Goal: Check status: Check status

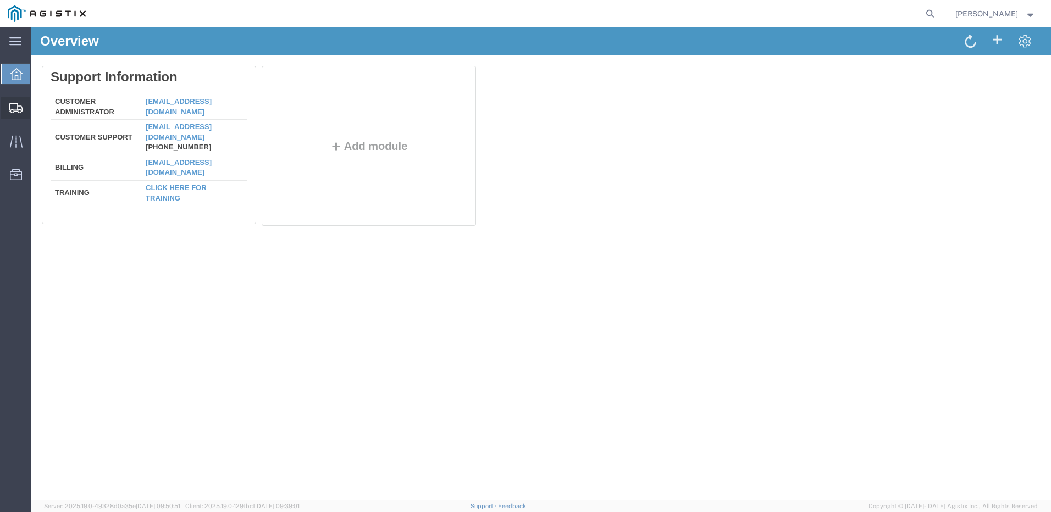
click at [14, 110] on icon at bounding box center [15, 108] width 13 height 10
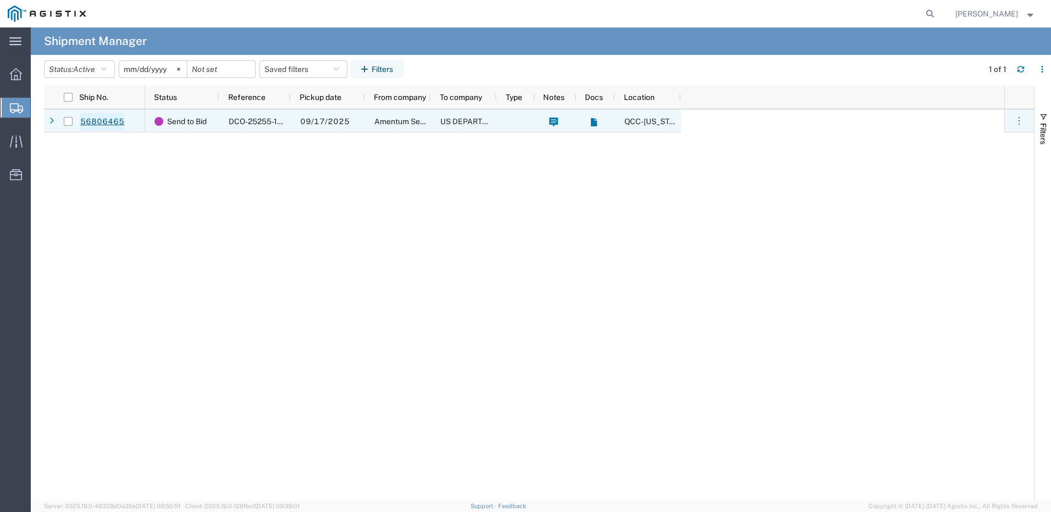
click at [103, 121] on link "56806465" at bounding box center [102, 122] width 45 height 18
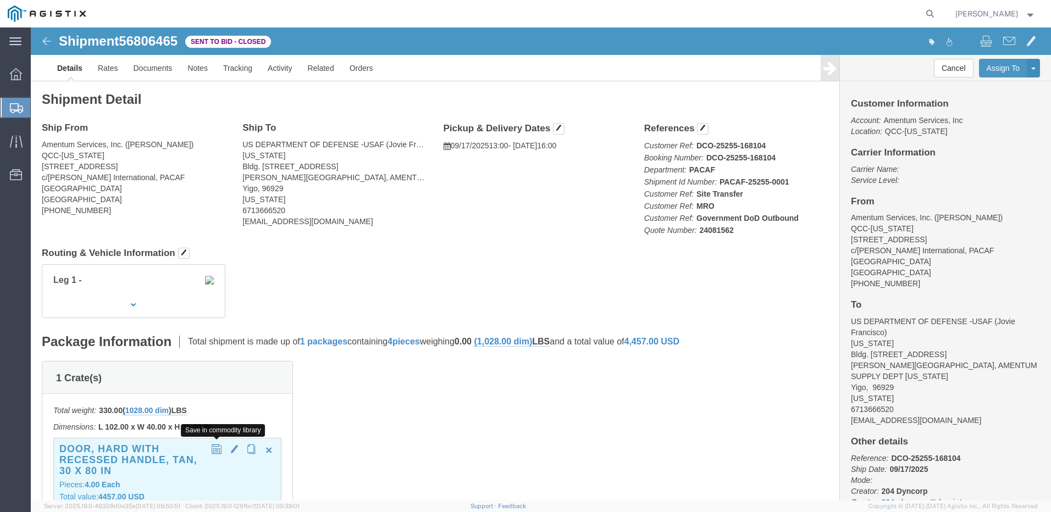
click button "button"
click h3 "DOOR, HARD WITH RECESSED HANDLE, TAN, 30 X 80 IN"
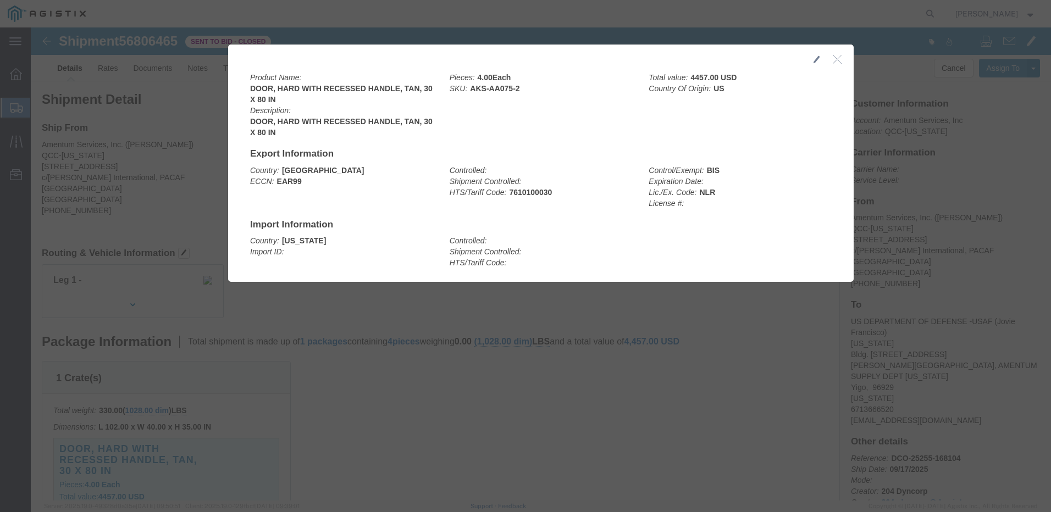
click icon "button"
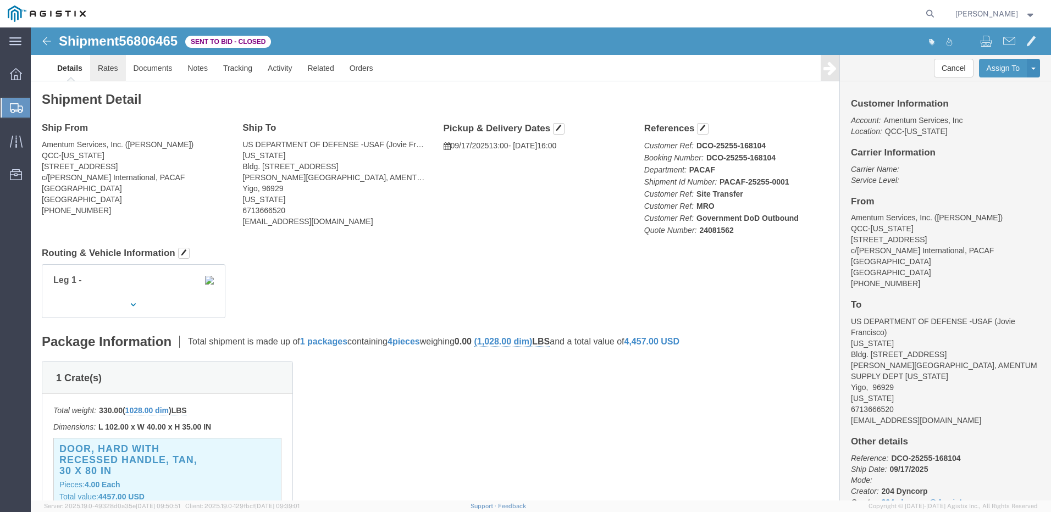
click link "Rates"
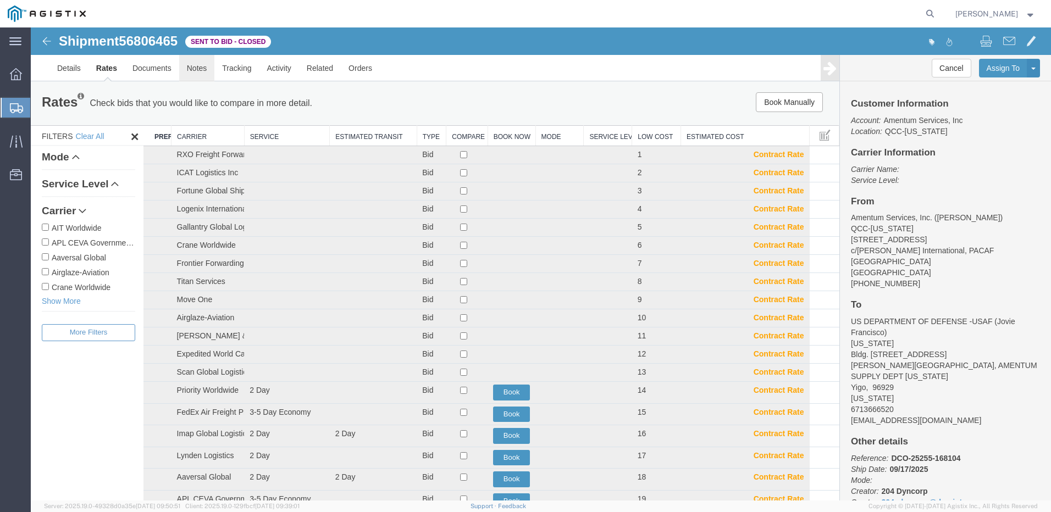
click at [193, 70] on link "Notes" at bounding box center [197, 68] width 36 height 26
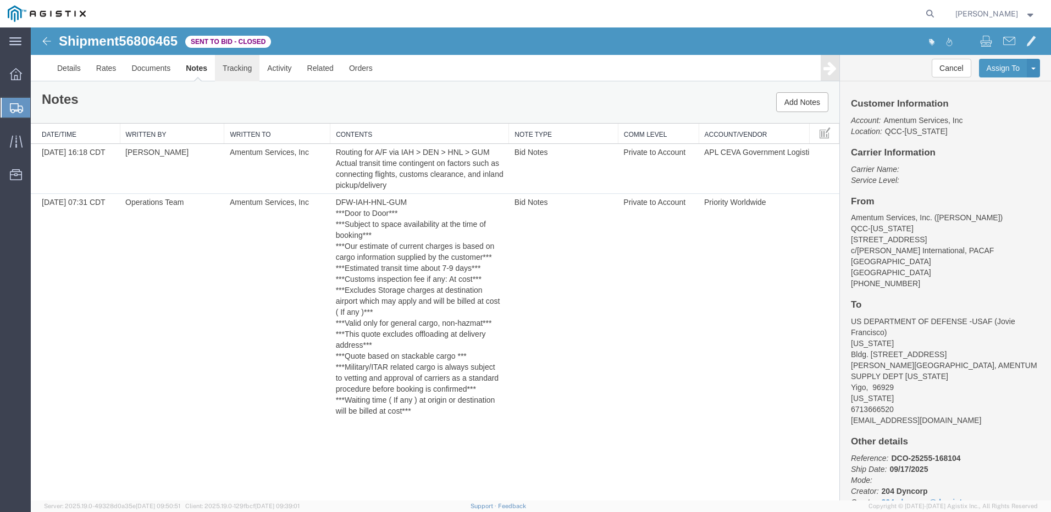
click at [241, 70] on link "Tracking" at bounding box center [237, 68] width 45 height 26
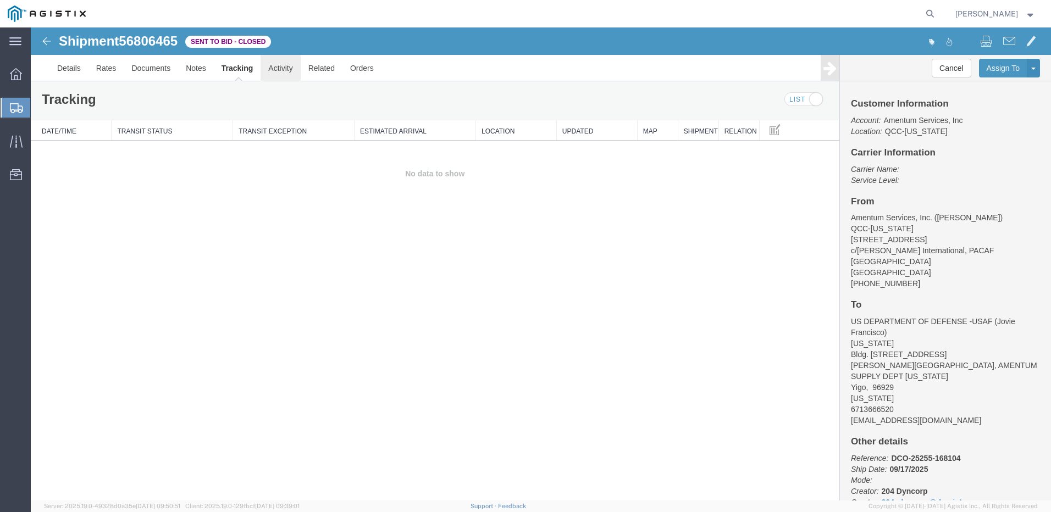
click at [277, 71] on link "Activity" at bounding box center [280, 68] width 40 height 26
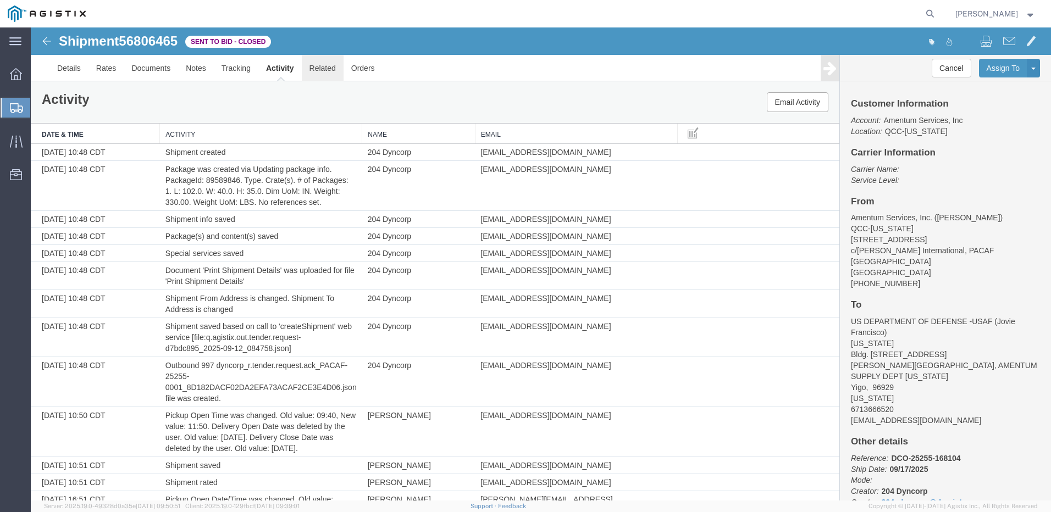
click at [320, 70] on link "Related" at bounding box center [323, 68] width 42 height 26
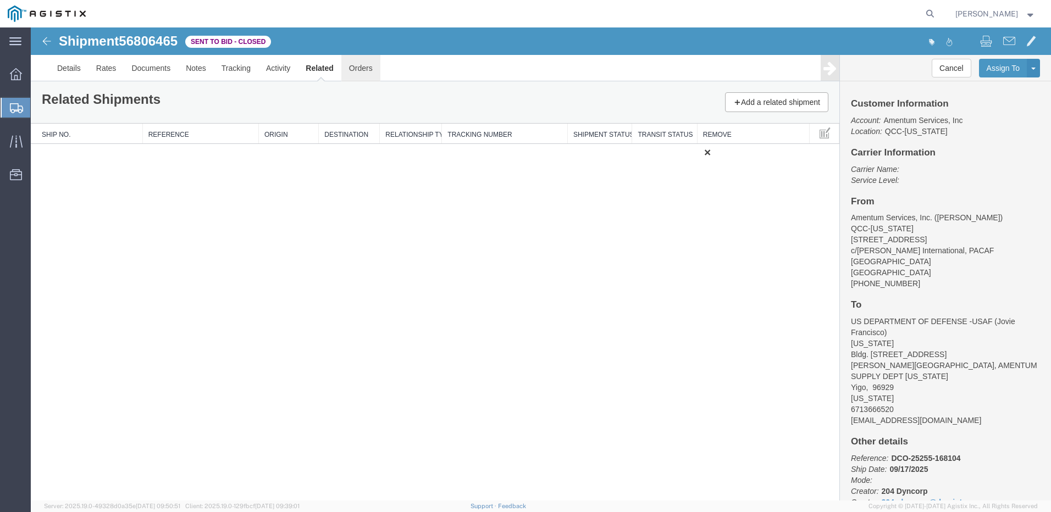
click at [359, 70] on link "Orders" at bounding box center [360, 68] width 39 height 26
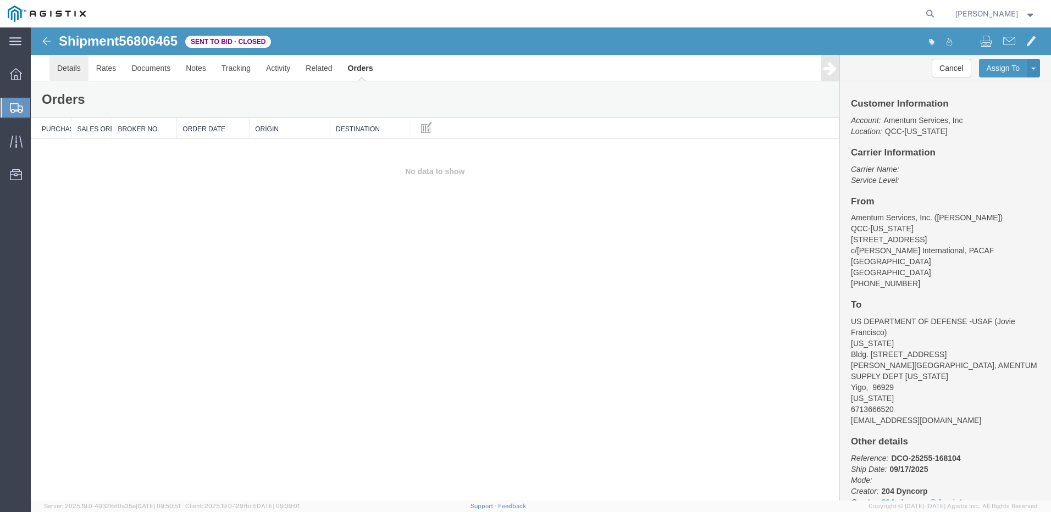
click at [63, 70] on link "Details" at bounding box center [68, 68] width 39 height 26
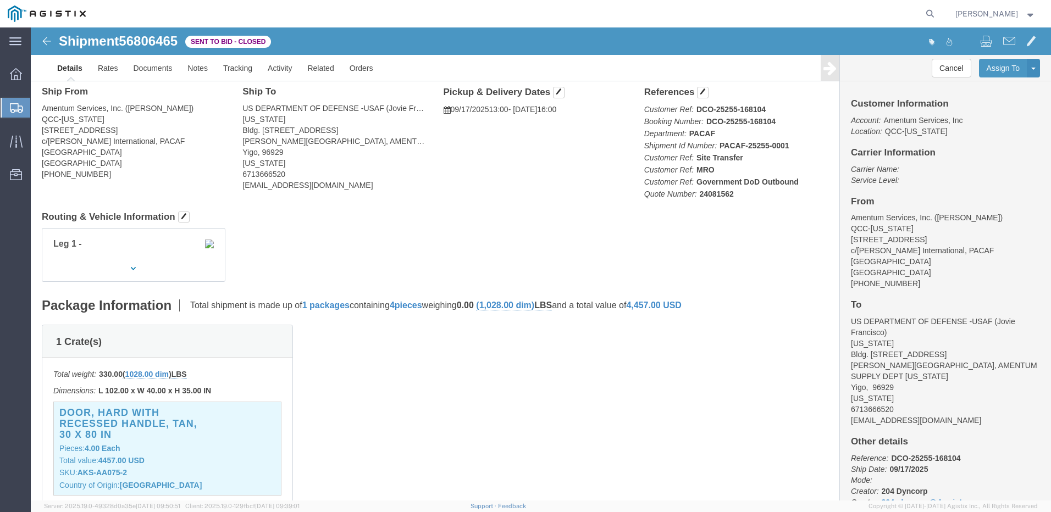
scroll to position [165, 0]
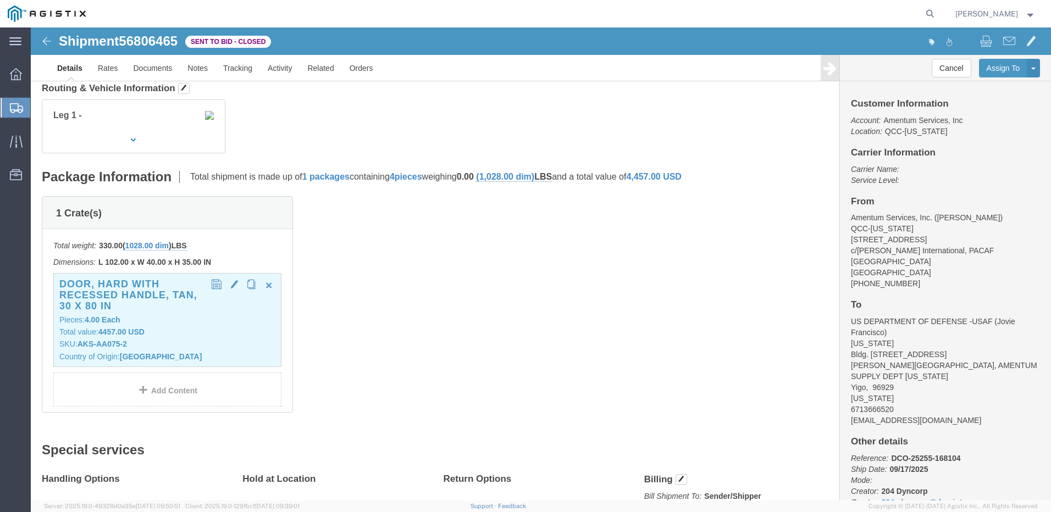
click div "DOOR, HARD WITH RECESSED HANDLE, TAN, 30 X 80 IN Pieces: 4.00 Each Total value:…"
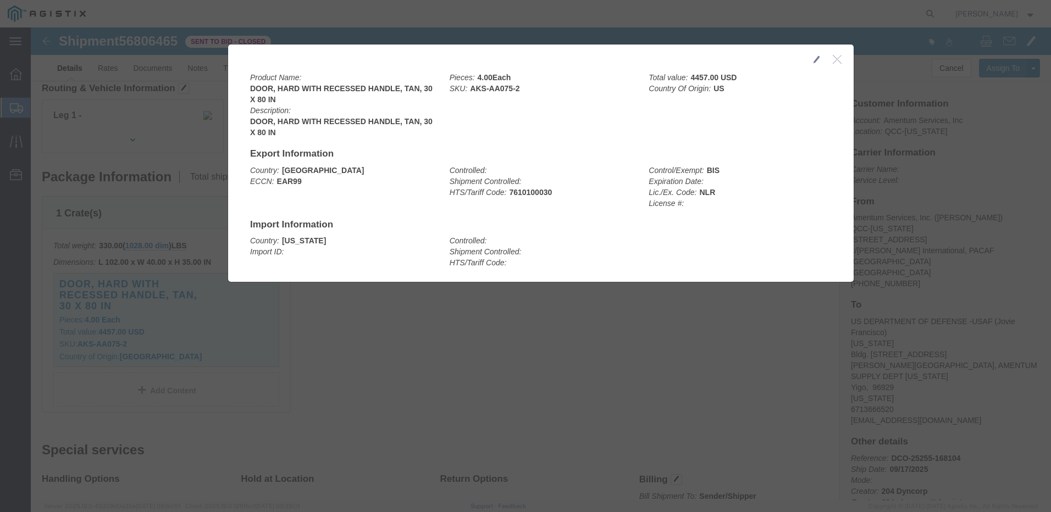
click button "button"
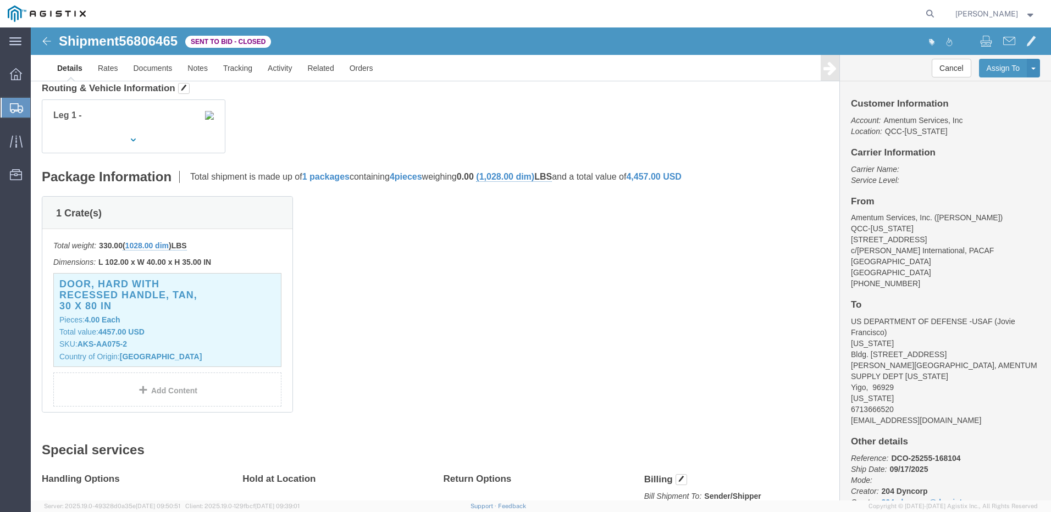
click at [1028, 12] on strong "button" at bounding box center [1030, 14] width 10 height 4
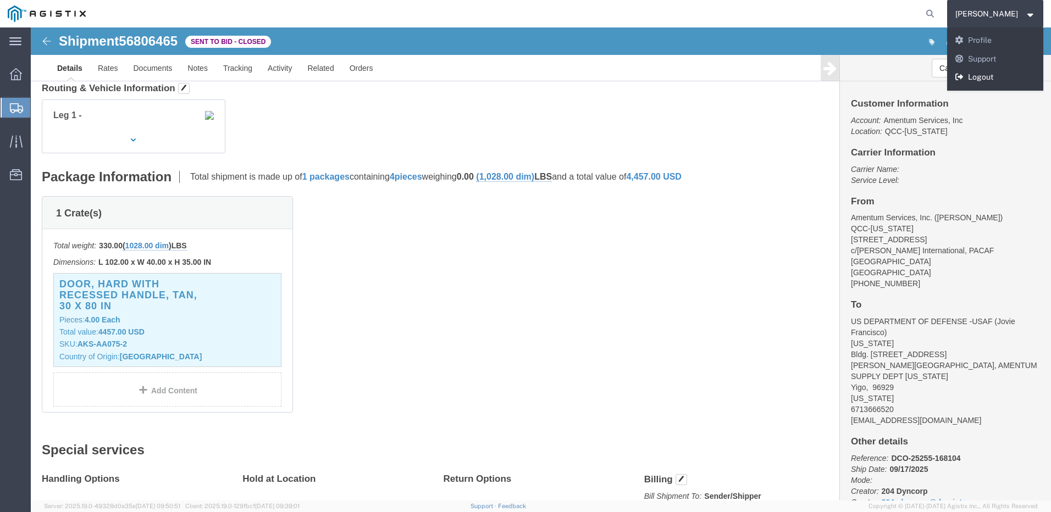
drag, startPoint x: 973, startPoint y: 76, endPoint x: 943, endPoint y: 47, distance: 41.6
click at [973, 76] on link "Logout" at bounding box center [995, 77] width 97 height 19
